Goal: Task Accomplishment & Management: Use online tool/utility

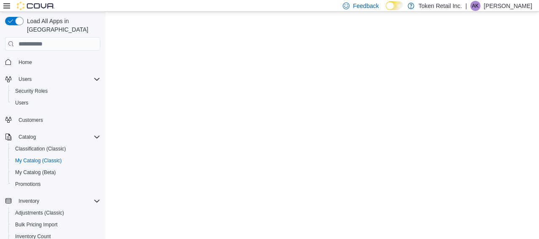
select select "**********"
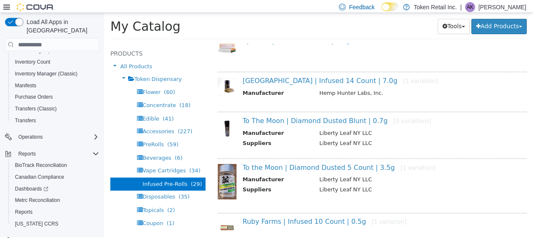
scroll to position [180, 0]
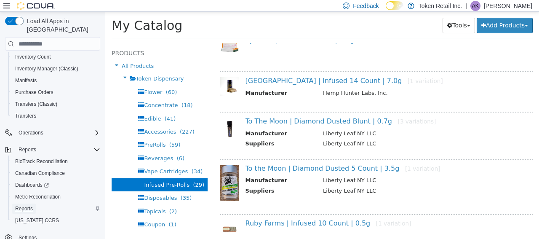
click at [25, 205] on span "Reports" at bounding box center [24, 208] width 18 height 7
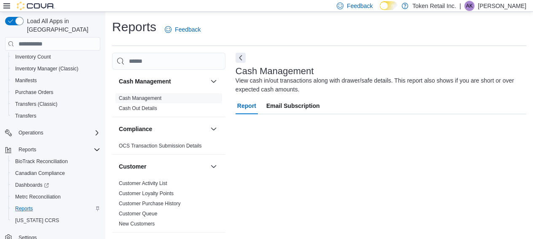
scroll to position [153, 0]
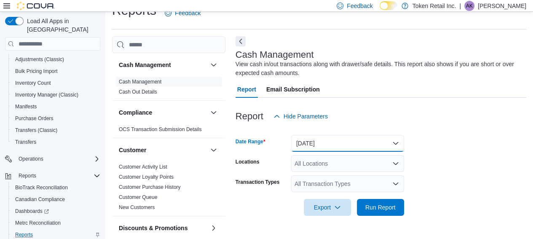
click at [395, 141] on button "[DATE]" at bounding box center [347, 143] width 113 height 17
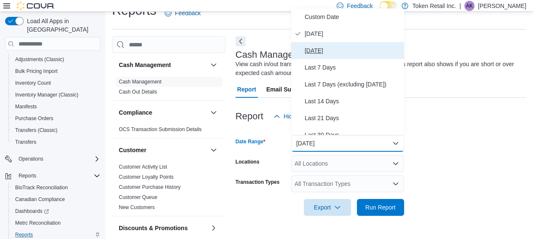
click at [333, 46] on span "[DATE]" at bounding box center [353, 51] width 96 height 10
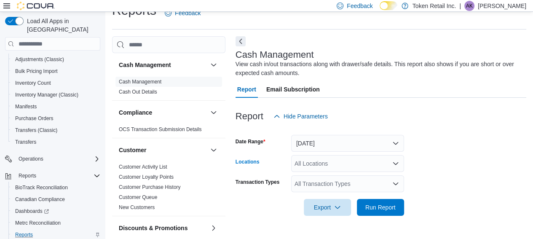
click at [396, 161] on icon "Open list of options" at bounding box center [395, 163] width 7 height 7
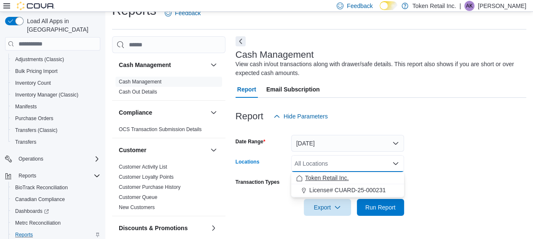
click at [344, 178] on span "Token Retail Inc." at bounding box center [327, 178] width 44 height 8
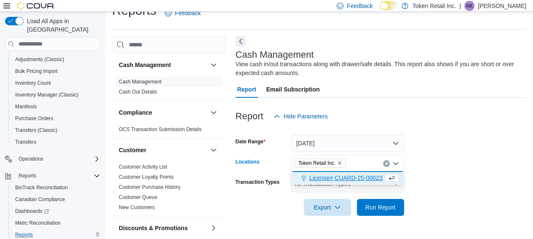
click at [398, 183] on button "License# CUARD-25-000231" at bounding box center [347, 178] width 113 height 12
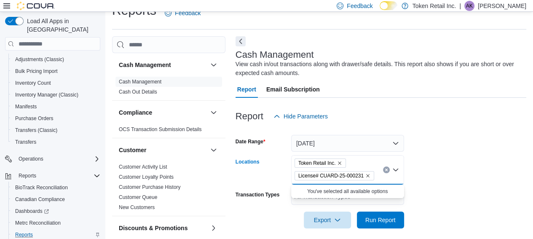
click at [366, 175] on icon "Remove License# CUARD-25-000231 from selection in this group" at bounding box center [367, 175] width 3 height 3
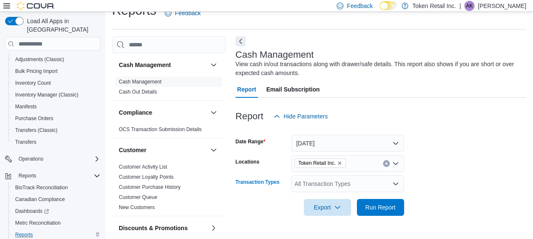
click at [376, 187] on div "All Transaction Types" at bounding box center [347, 183] width 113 height 17
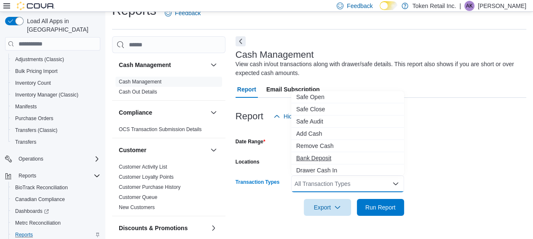
click at [339, 156] on span "Bank Deposit" at bounding box center [347, 158] width 103 height 8
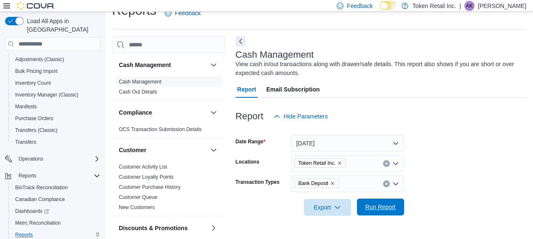
click at [369, 212] on span "Run Report" at bounding box center [380, 207] width 37 height 17
